Goal: Information Seeking & Learning: Learn about a topic

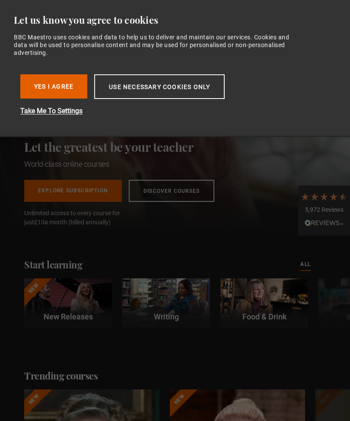
click at [216, 93] on button "Use necessary cookies only" at bounding box center [159, 86] width 131 height 25
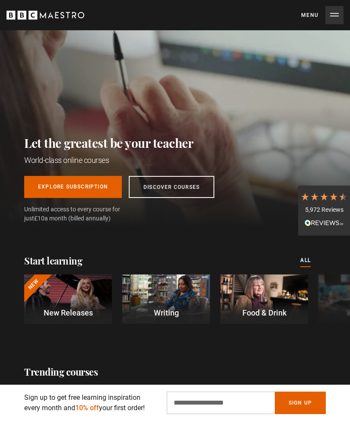
scroll to position [0, 151]
click at [339, 16] on button "Menu Close" at bounding box center [323, 15] width 42 height 18
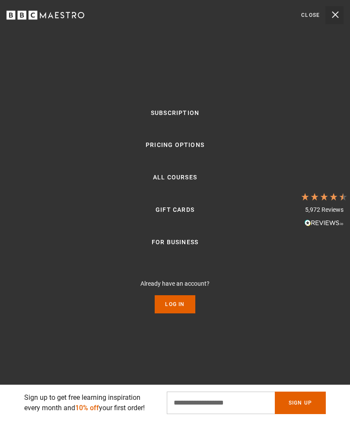
click at [175, 314] on link "Log In" at bounding box center [175, 304] width 40 height 18
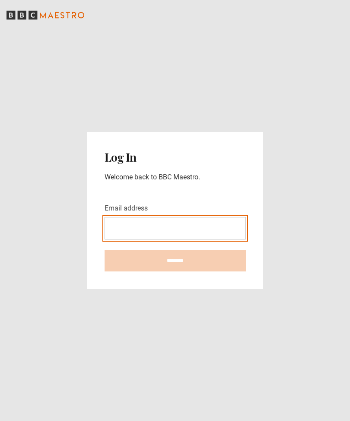
type input "**********"
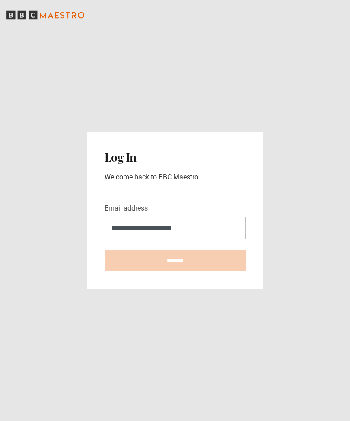
click at [175, 272] on input "********" at bounding box center [175, 261] width 141 height 22
type input "**********"
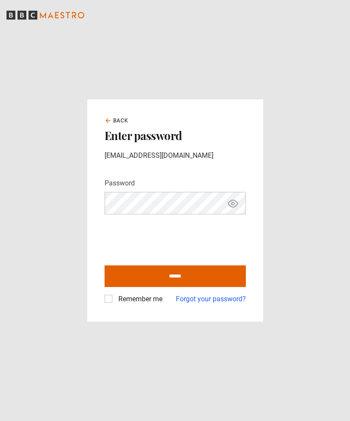
click at [218, 287] on input "******" at bounding box center [175, 277] width 141 height 22
type input "**********"
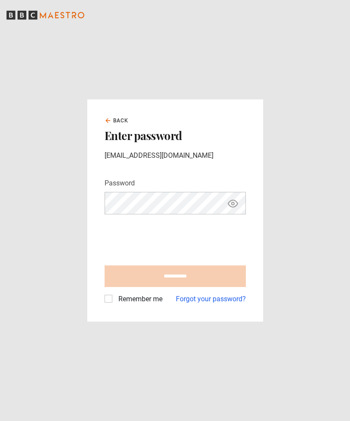
click at [133, 305] on label "Remember me" at bounding box center [139, 299] width 48 height 10
click at [115, 305] on label "Remember me" at bounding box center [139, 299] width 48 height 10
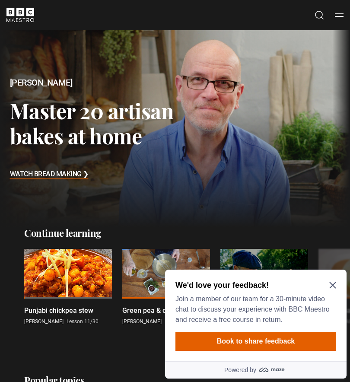
click at [330, 289] on icon "Close Maze Prompt" at bounding box center [333, 285] width 6 height 6
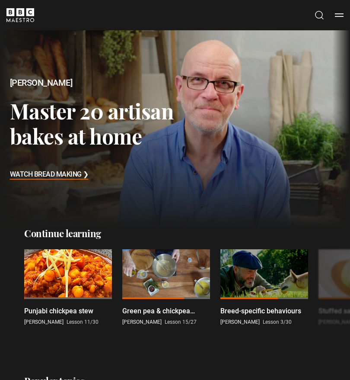
click at [64, 178] on h3 "Watch Bread Making ❯" at bounding box center [49, 174] width 79 height 13
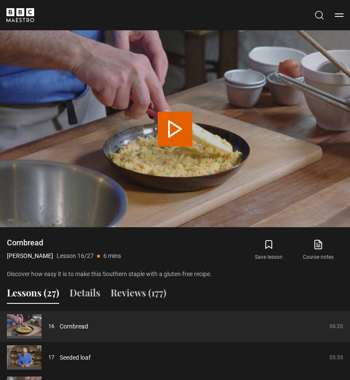
scroll to position [592, 0]
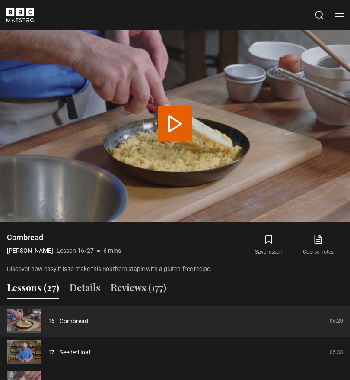
click at [43, 295] on button "Lessons (27)" at bounding box center [33, 290] width 52 height 18
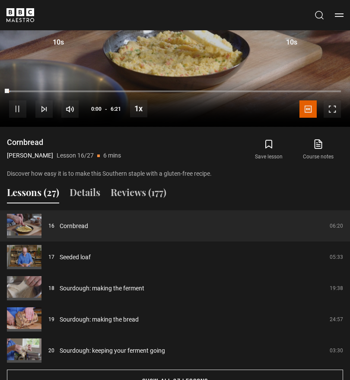
scroll to position [689, 0]
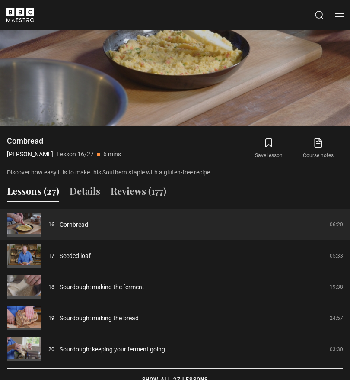
click at [215, 377] on button "Show all 27 lessons" at bounding box center [175, 379] width 337 height 22
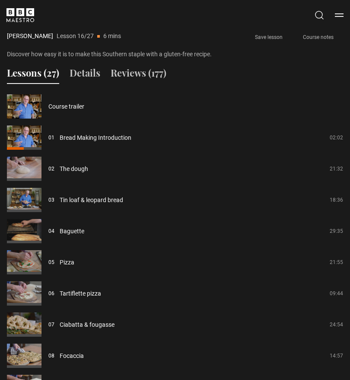
scroll to position [808, 0]
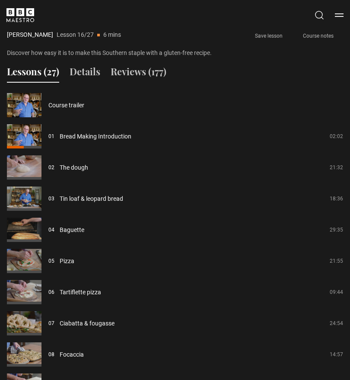
click at [75, 228] on link "Baguette" at bounding box center [72, 229] width 25 height 9
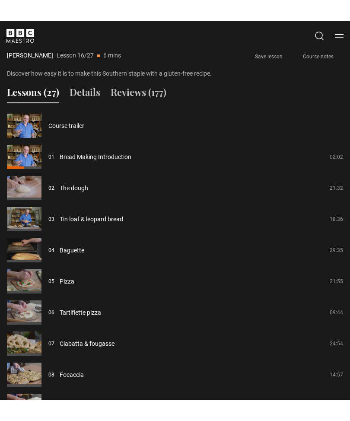
scroll to position [0, 0]
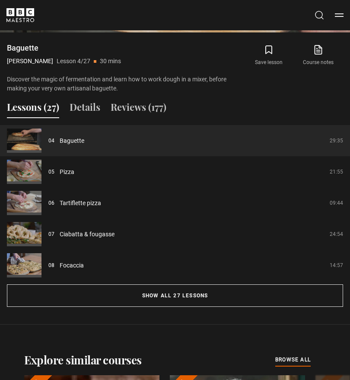
scroll to position [780, 0]
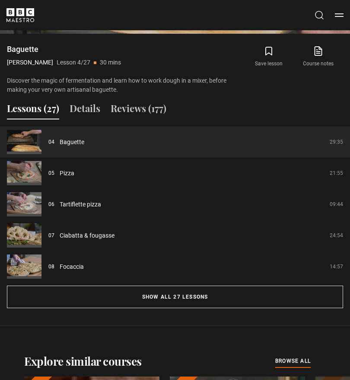
click at [199, 299] on button "Show all 27 lessons" at bounding box center [175, 297] width 337 height 22
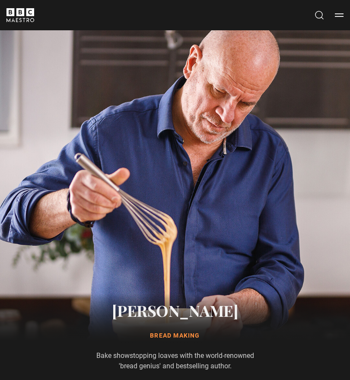
scroll to position [0, 0]
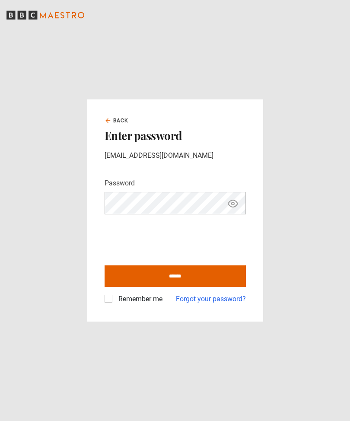
click at [115, 305] on label "Remember me" at bounding box center [139, 299] width 48 height 10
click at [228, 287] on input "******" at bounding box center [175, 277] width 141 height 22
type input "**********"
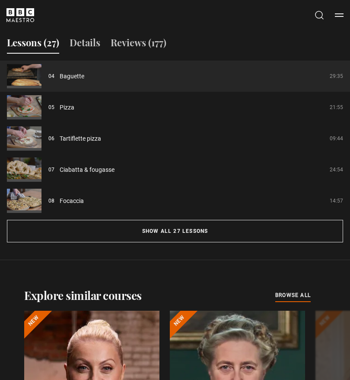
scroll to position [846, 0]
click at [287, 299] on link "all browse all courses" at bounding box center [293, 296] width 35 height 10
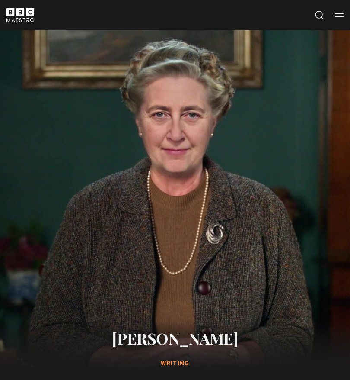
click at [343, 15] on button "Menu" at bounding box center [339, 15] width 9 height 9
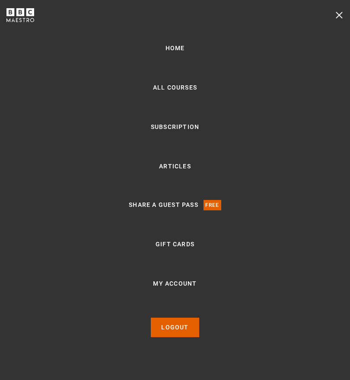
click at [189, 93] on link "All Courses" at bounding box center [175, 88] width 44 height 10
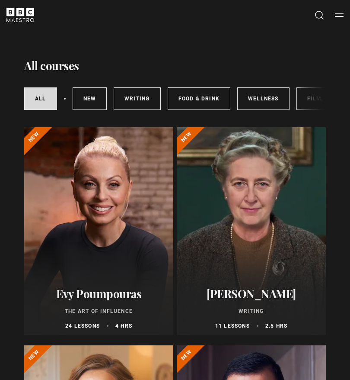
click at [198, 97] on link "Food & Drink" at bounding box center [199, 98] width 63 height 22
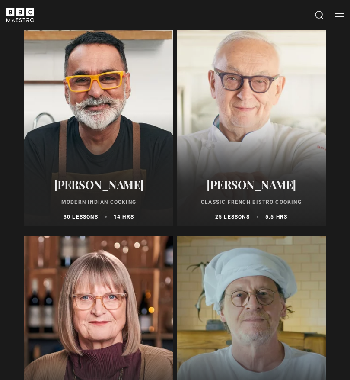
scroll to position [517, 0]
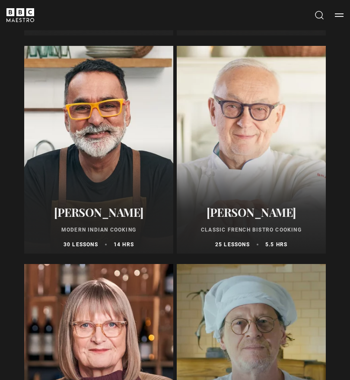
click at [87, 214] on h2 "[PERSON_NAME]" at bounding box center [98, 211] width 139 height 13
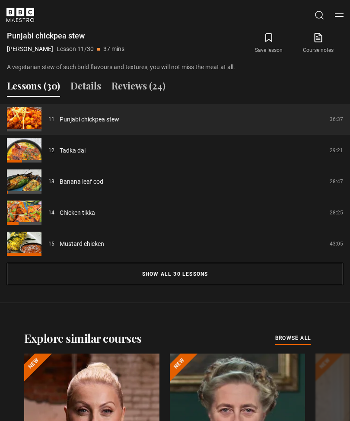
scroll to position [763, 0]
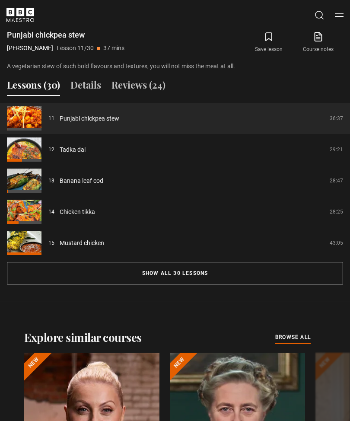
click at [212, 273] on button "Show all 30 lessons" at bounding box center [175, 273] width 337 height 22
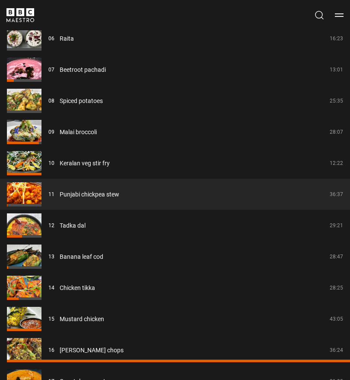
scroll to position [1042, 0]
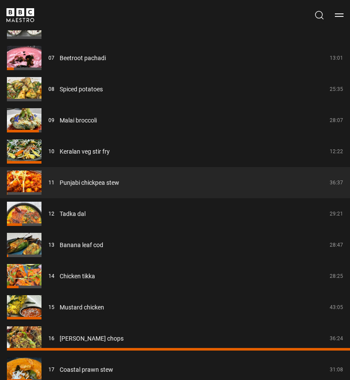
click at [71, 217] on link "Tadka dal" at bounding box center [73, 213] width 26 height 9
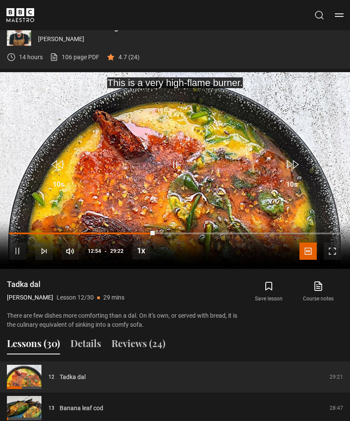
scroll to position [513, 0]
click at [324, 289] on icon at bounding box center [318, 286] width 11 height 10
